Goal: Task Accomplishment & Management: Manage account settings

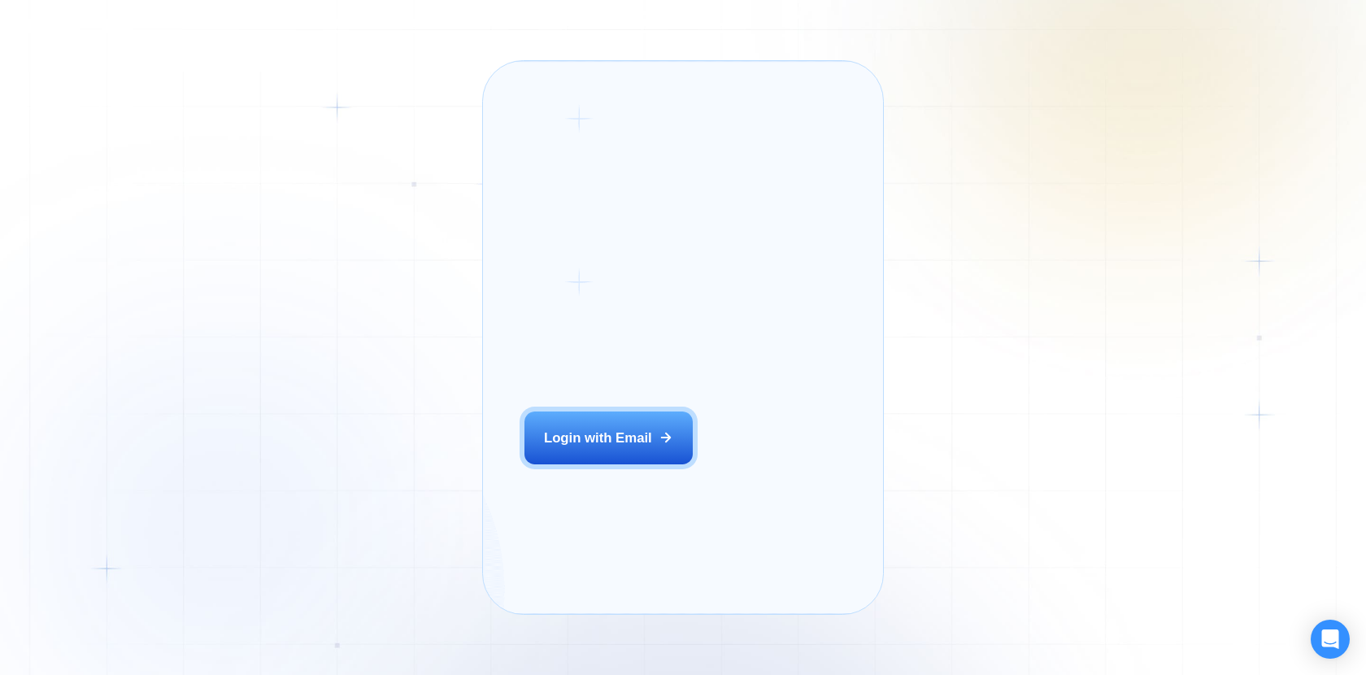
click at [344, 163] on div "Login ‍ Welcome to GigRadar. AI Business Manager for Agencies Login with Email …" at bounding box center [683, 337] width 1366 height 675
